Goal: Task Accomplishment & Management: Use online tool/utility

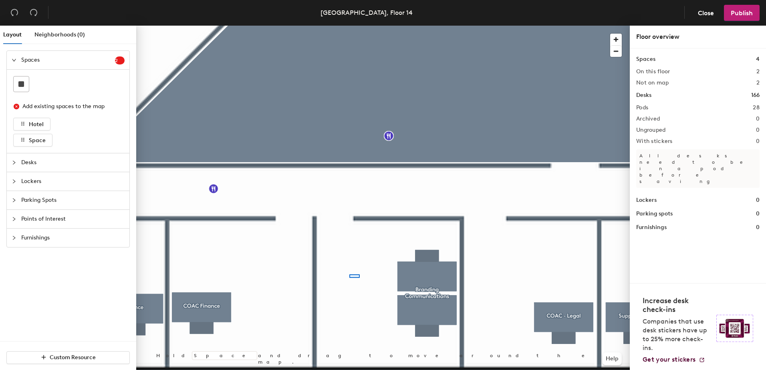
click at [349, 26] on div at bounding box center [383, 26] width 494 height 0
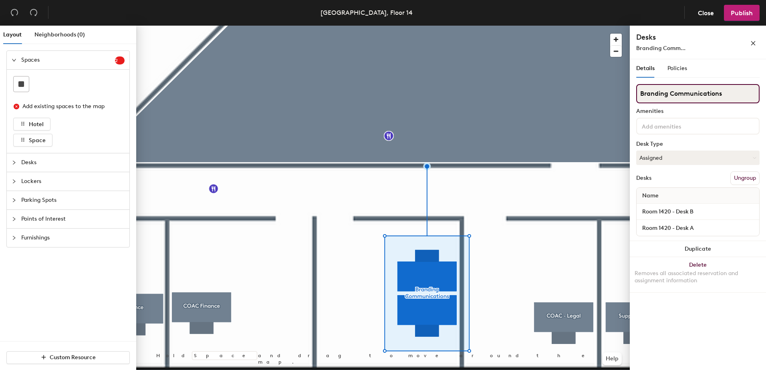
click at [641, 93] on input "Branding Communications" at bounding box center [697, 93] width 123 height 19
click at [695, 92] on input "COAC - Branding Communications" at bounding box center [697, 93] width 123 height 19
type input "COAC - Communications"
click at [740, 6] on button "Publish" at bounding box center [742, 13] width 36 height 16
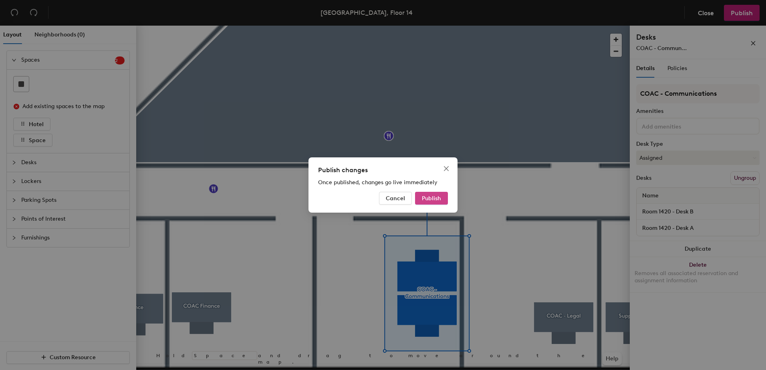
click at [441, 195] on span "Publish" at bounding box center [431, 198] width 19 height 7
